Goal: Register for event/course

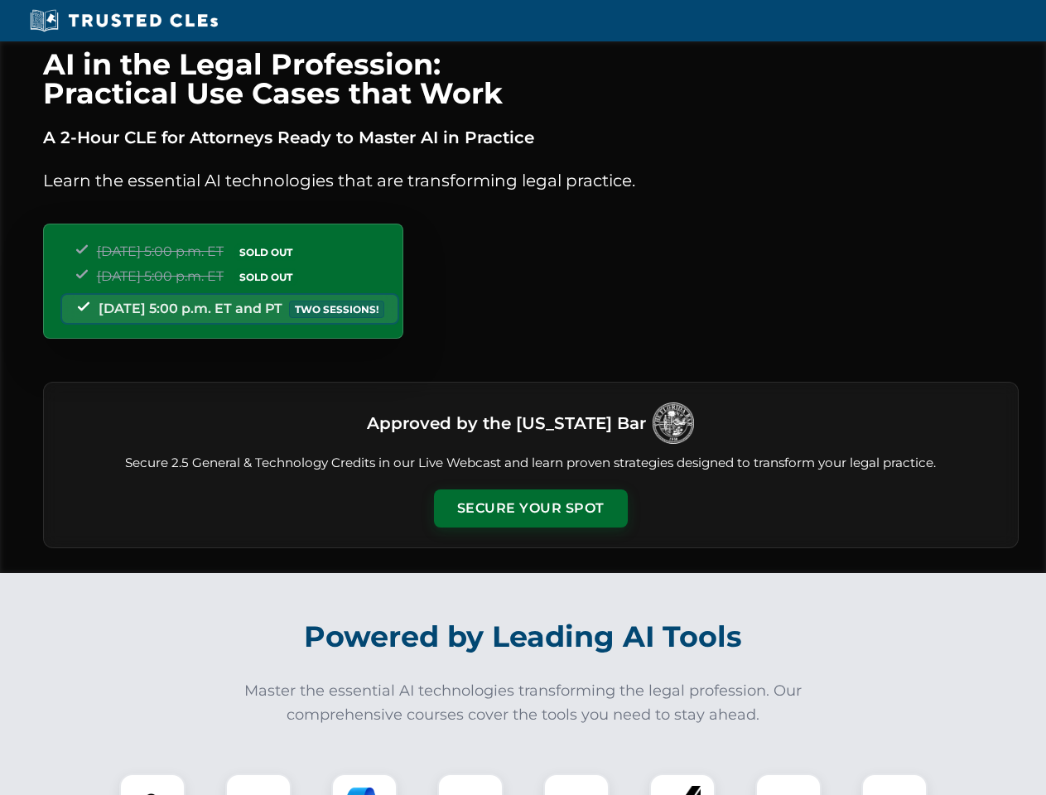
click at [530, 509] on button "Secure Your Spot" at bounding box center [531, 508] width 194 height 38
click at [152, 784] on img at bounding box center [152, 807] width 48 height 48
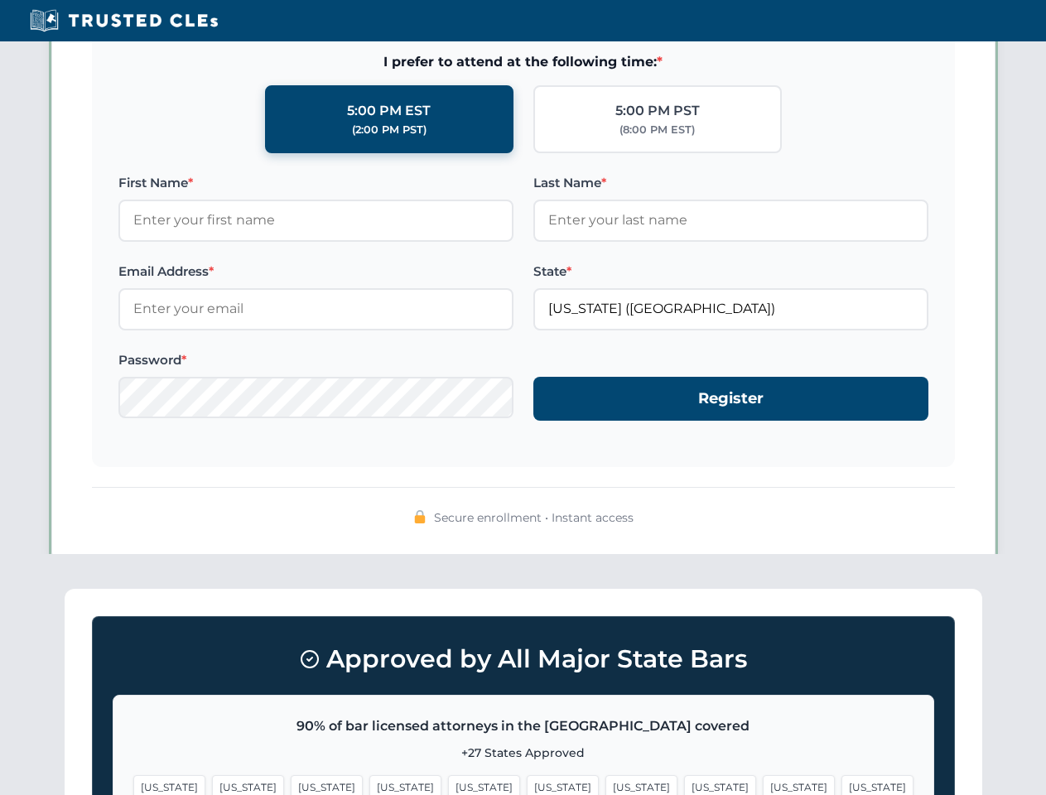
click at [763, 784] on span "[US_STATE]" at bounding box center [799, 787] width 72 height 24
